Goal: Task Accomplishment & Management: Manage account settings

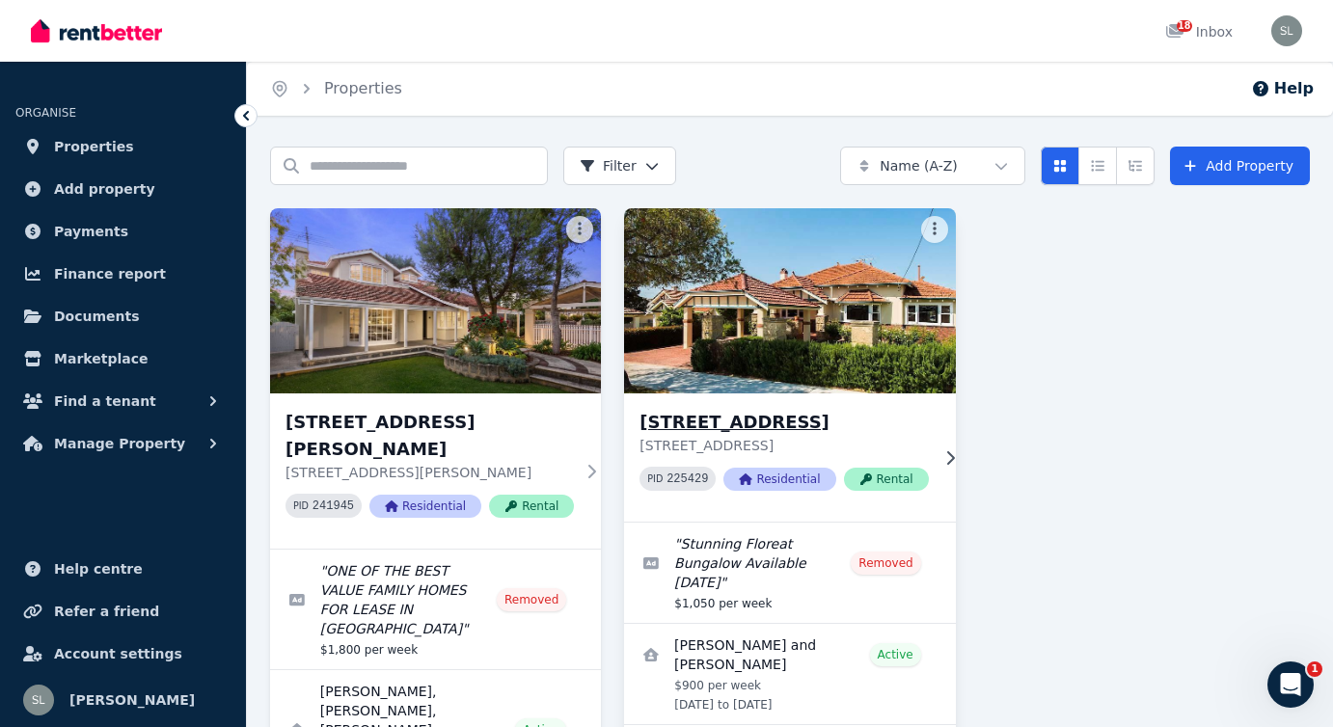
click at [738, 421] on h3 "[STREET_ADDRESS]" at bounding box center [783, 422] width 288 height 27
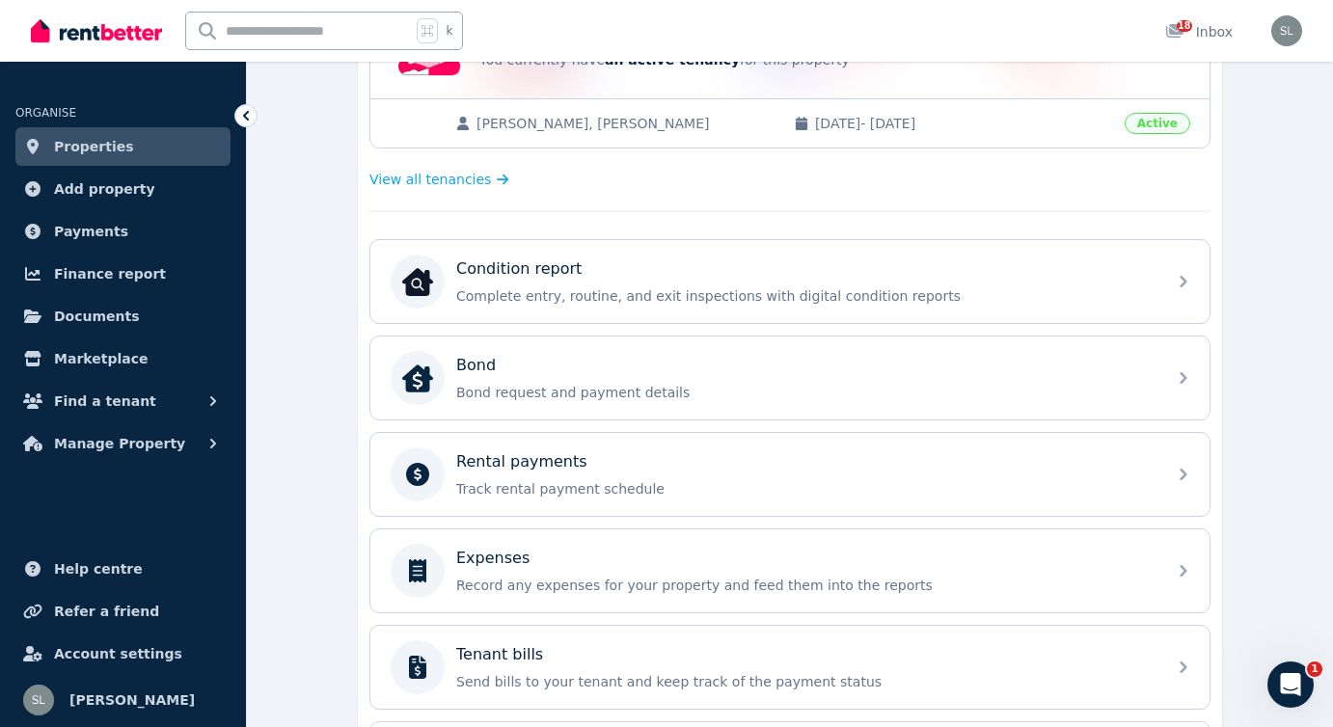
scroll to position [470, 0]
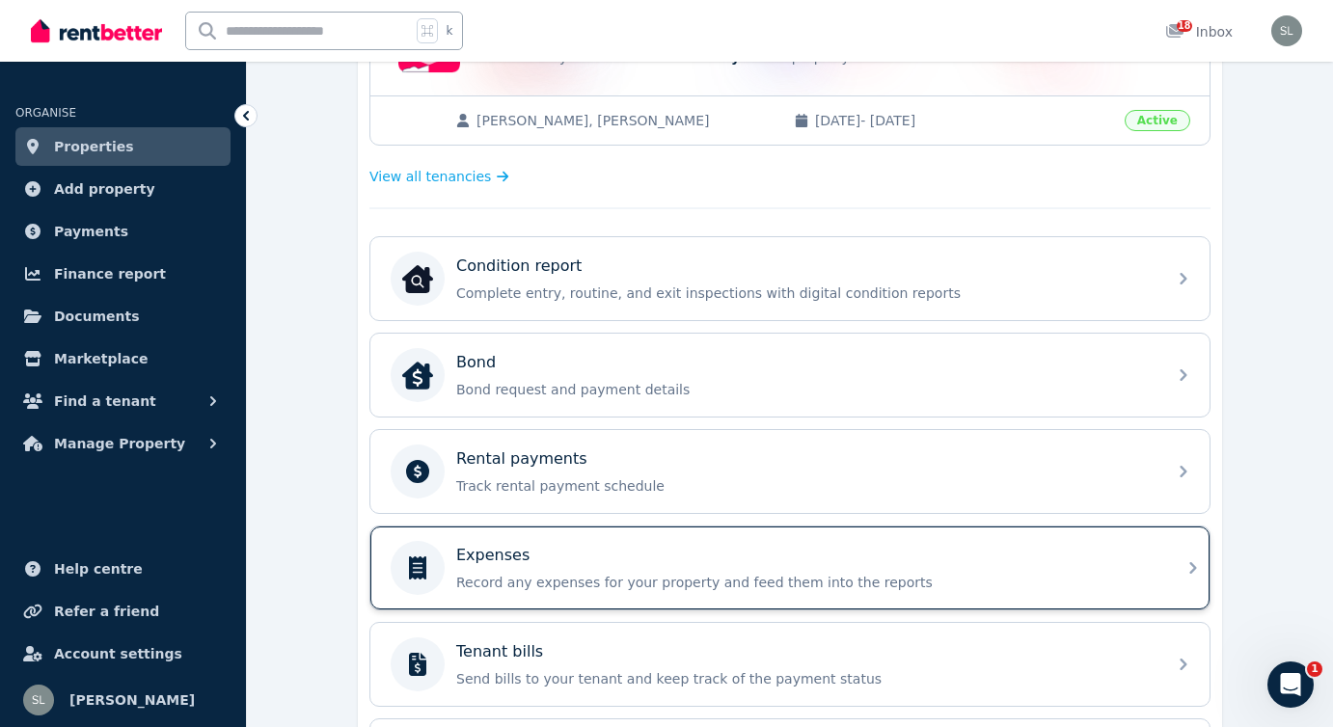
click at [529, 572] on div "Expenses Record any expenses for your property and feed them into the reports" at bounding box center [805, 568] width 698 height 48
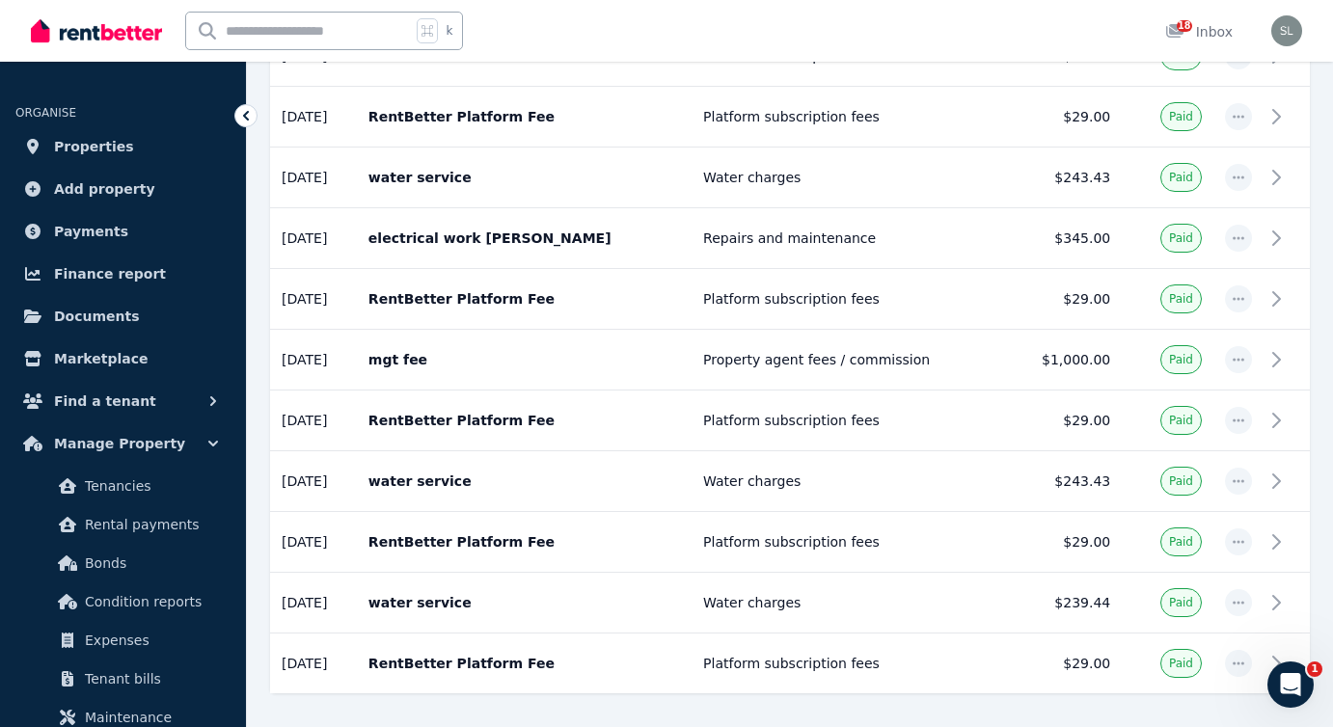
scroll to position [2924, 0]
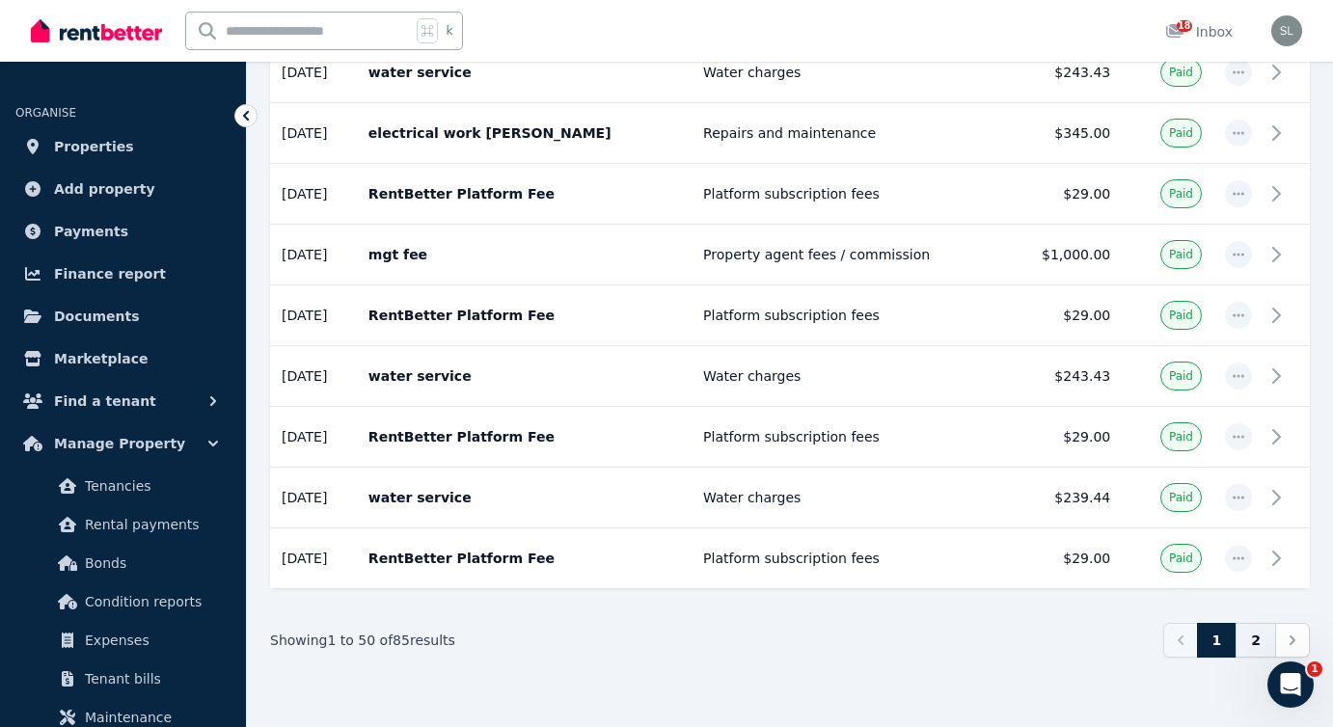
click at [1258, 636] on link "2" at bounding box center [1255, 640] width 40 height 35
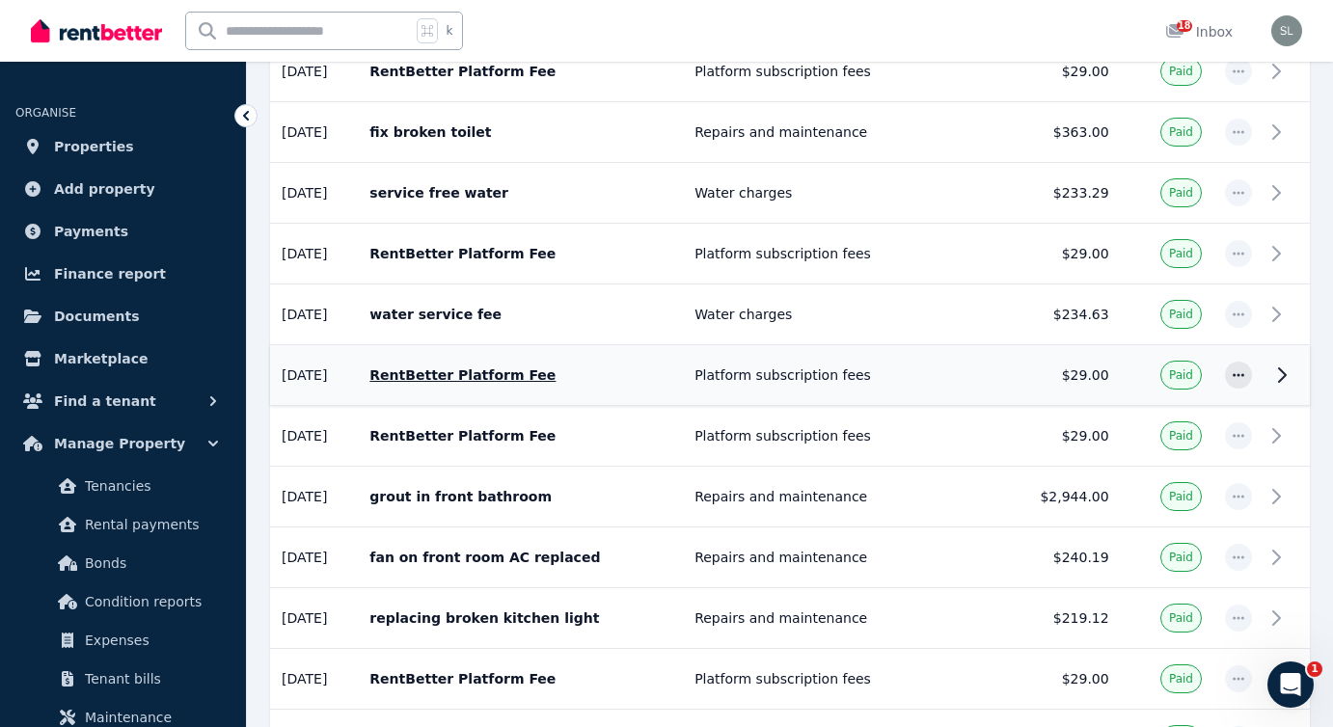
scroll to position [1288, 0]
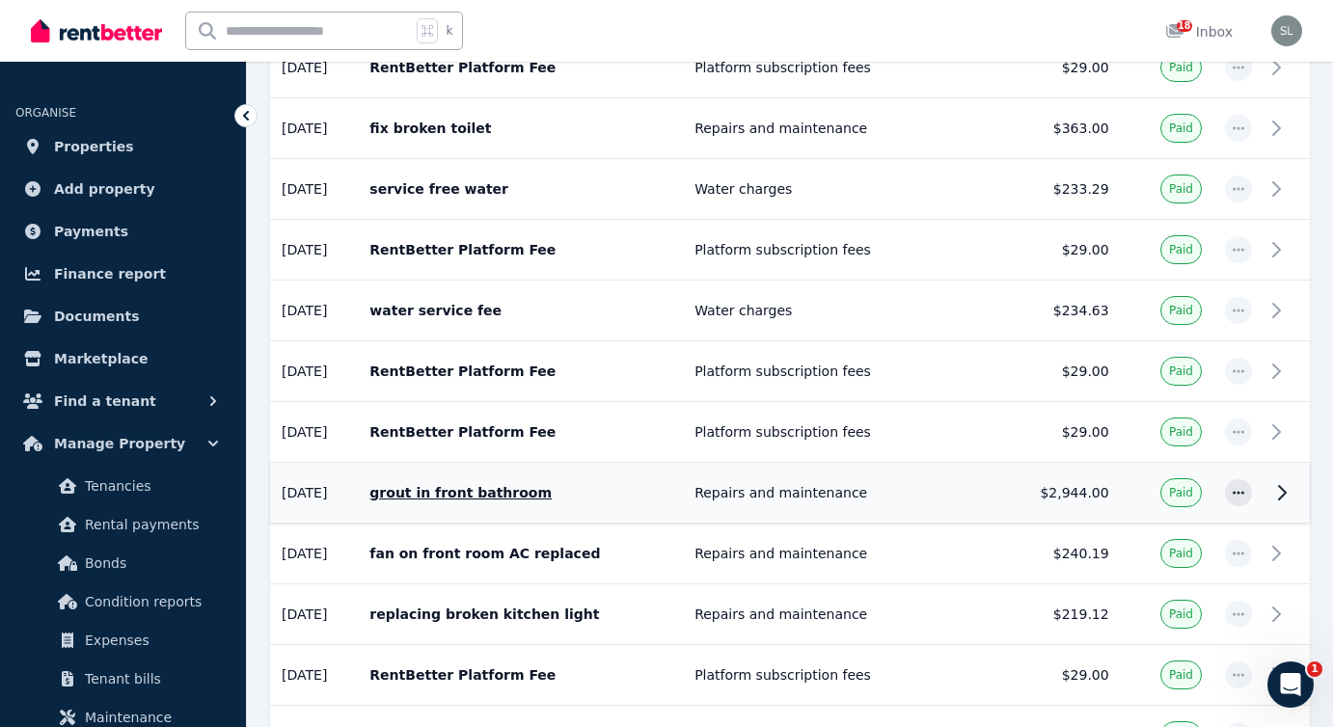
click at [476, 489] on p "grout in front bathroom" at bounding box center [520, 492] width 302 height 19
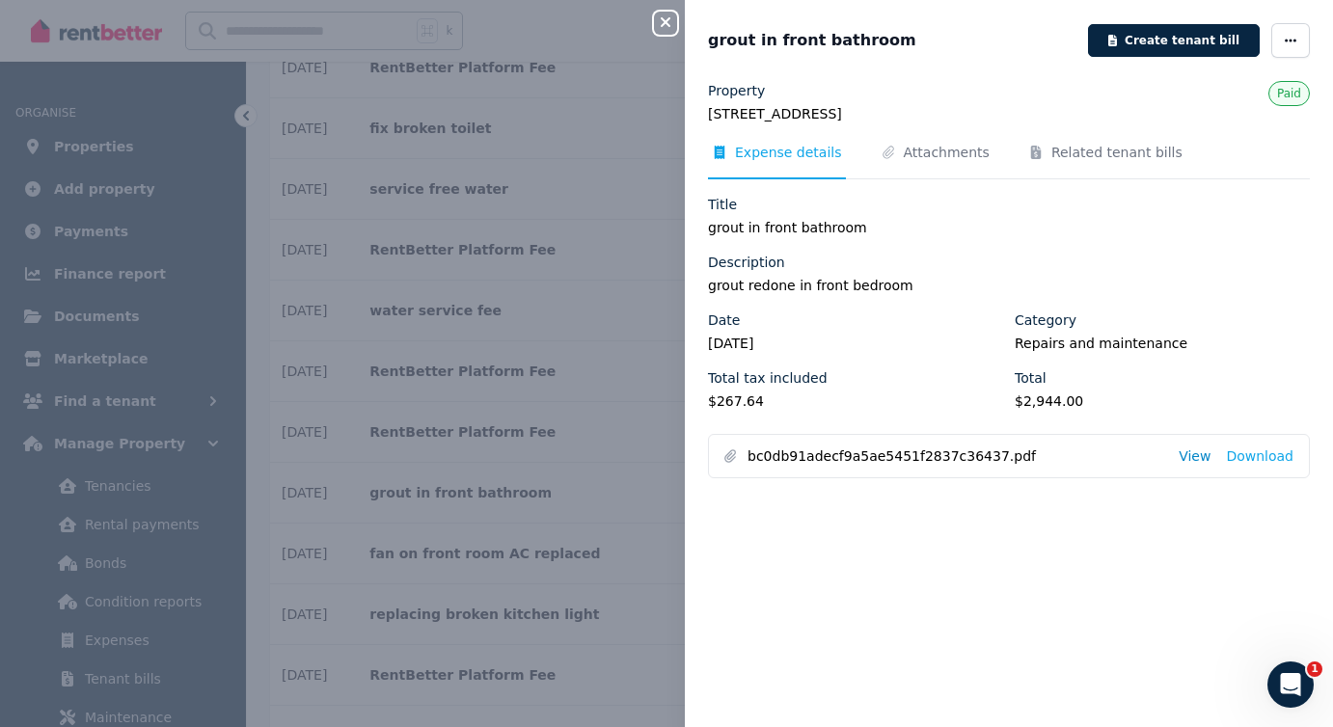
click at [1196, 457] on link "View" at bounding box center [1194, 455] width 32 height 19
click at [1261, 453] on link "Download" at bounding box center [1259, 455] width 67 height 19
click at [922, 151] on span "Attachments" at bounding box center [946, 152] width 86 height 19
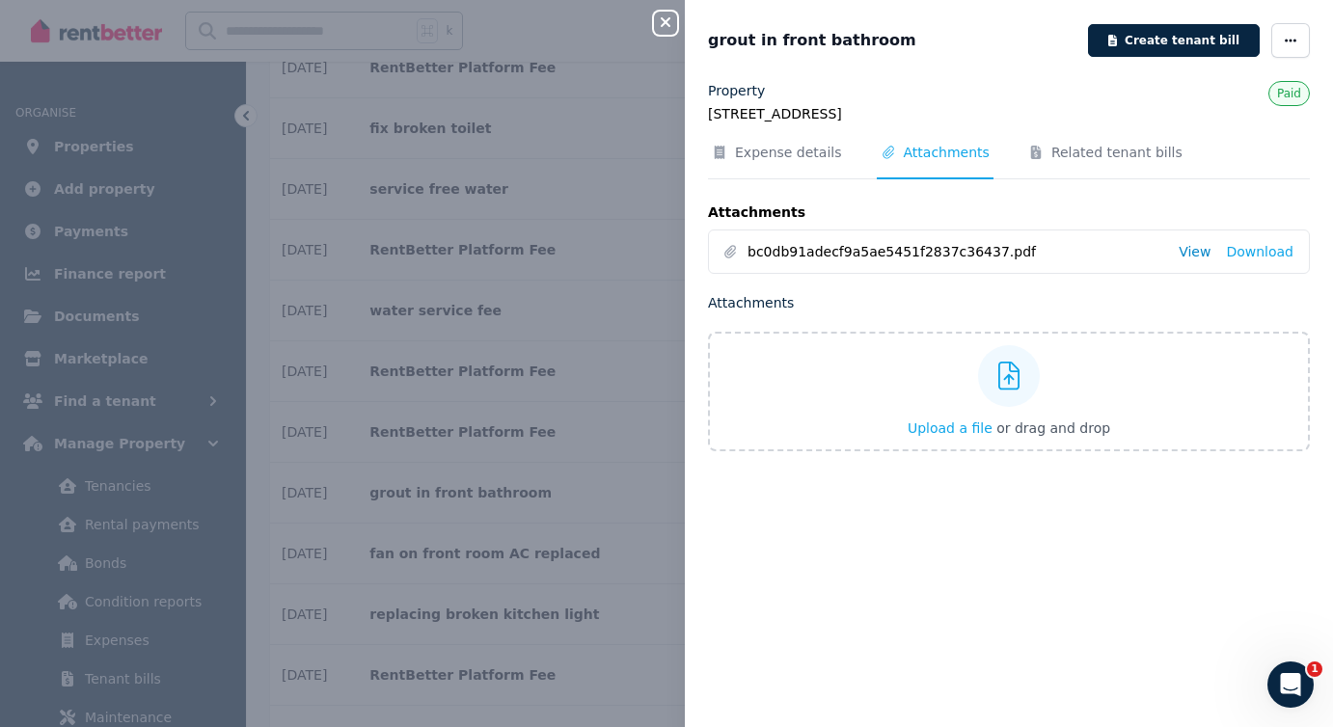
click at [1201, 244] on link "View" at bounding box center [1194, 251] width 32 height 19
click at [660, 19] on icon "button" at bounding box center [665, 21] width 23 height 15
